Goal: Find specific page/section

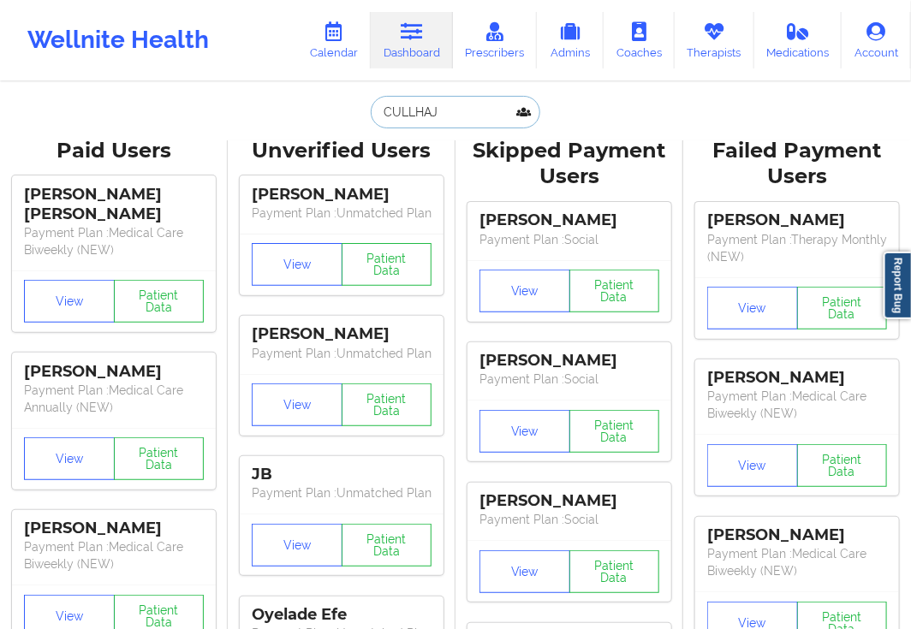
drag, startPoint x: 461, startPoint y: 113, endPoint x: 321, endPoint y: 120, distance: 139.7
click at [321, 120] on div "CULLHAJ Paid Unverified Skipped Failed" at bounding box center [455, 112] width 342 height 33
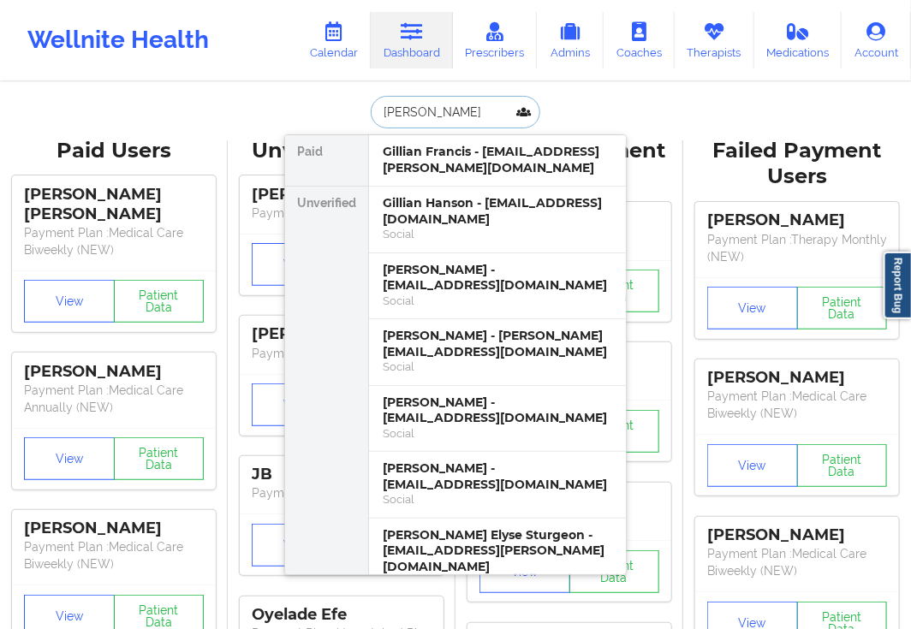
type input "[PERSON_NAME]"
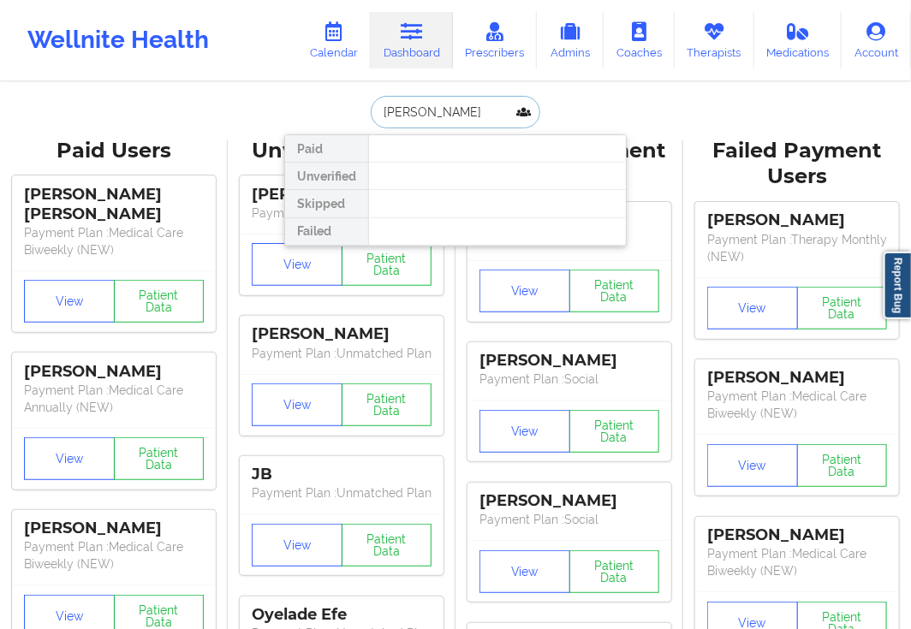
drag, startPoint x: 488, startPoint y: 106, endPoint x: 349, endPoint y: 100, distance: 138.8
click at [349, 100] on div "[PERSON_NAME] Paid Unverified Skipped Failed" at bounding box center [455, 112] width 342 height 33
type input "SINDI"
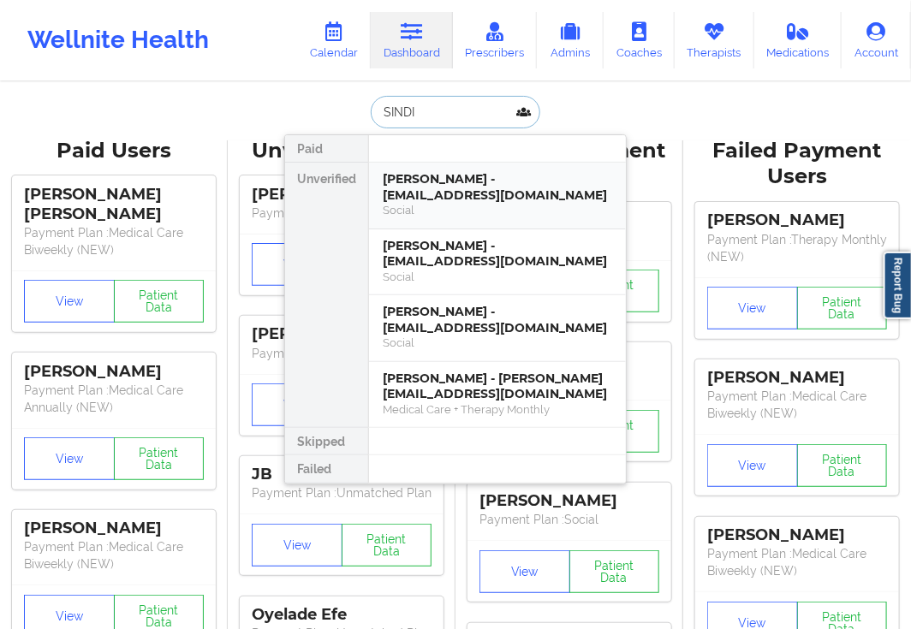
click at [408, 168] on div "[PERSON_NAME] - [EMAIL_ADDRESS][DOMAIN_NAME] Social" at bounding box center [497, 196] width 257 height 67
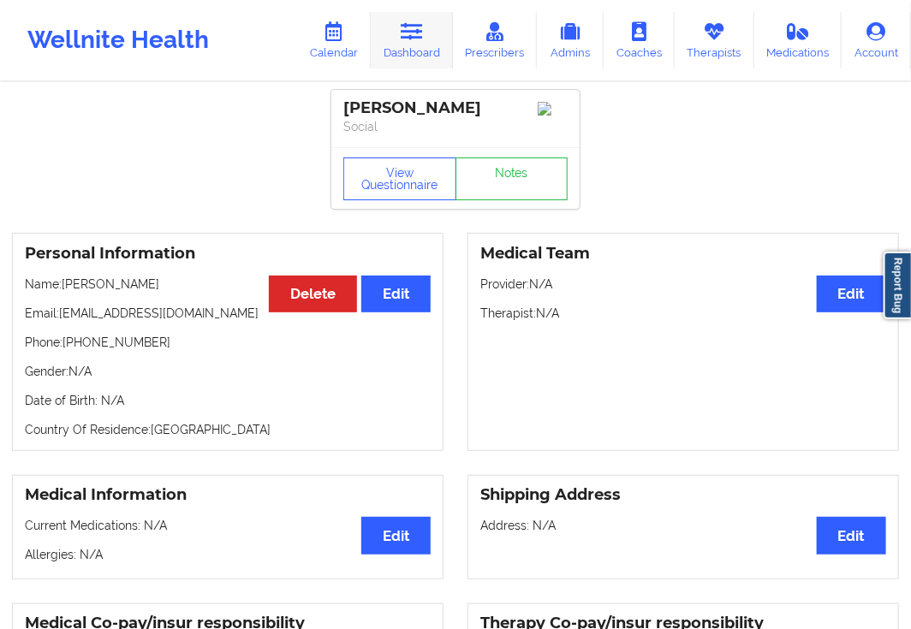
click at [411, 35] on icon at bounding box center [412, 31] width 22 height 19
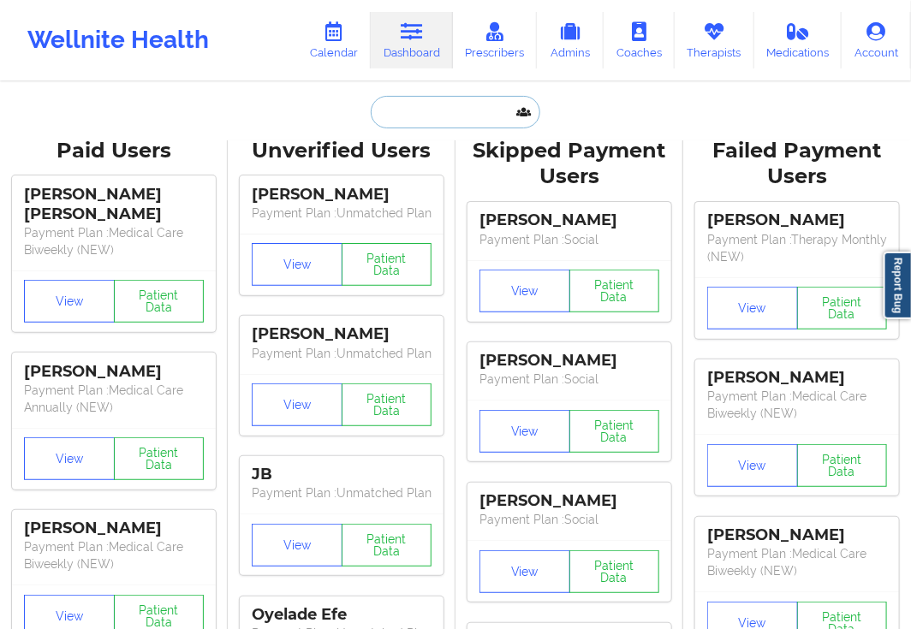
click at [402, 114] on input "text" at bounding box center [456, 112] width 170 height 33
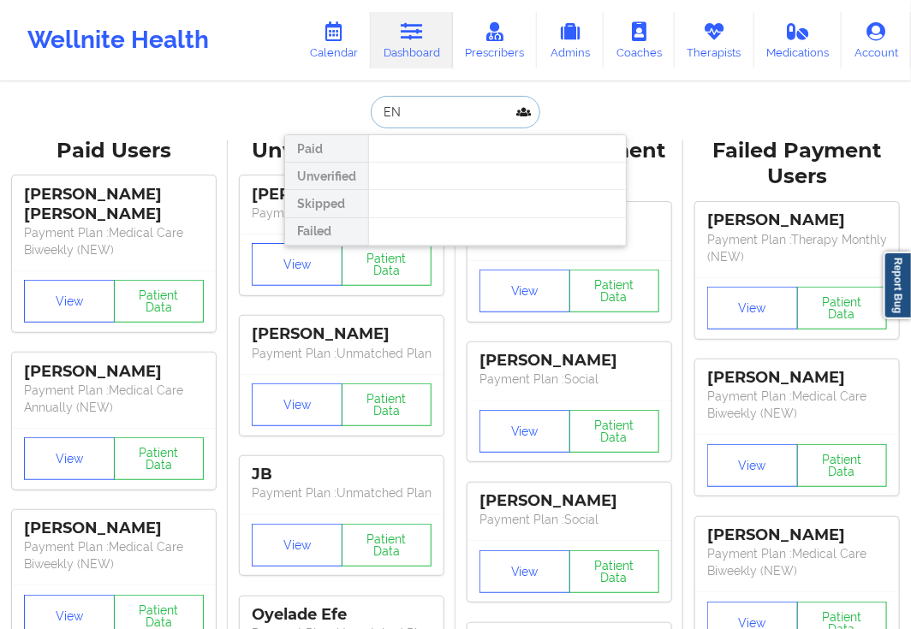
type input "E"
